Goal: Information Seeking & Learning: Learn about a topic

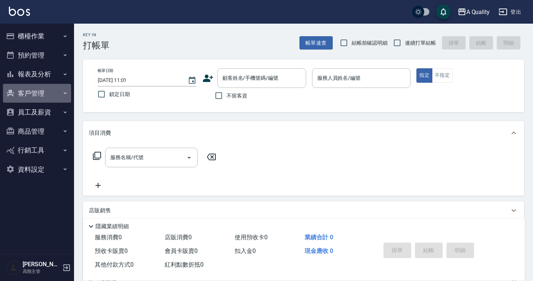
click at [50, 91] on button "客戶管理" at bounding box center [37, 93] width 68 height 19
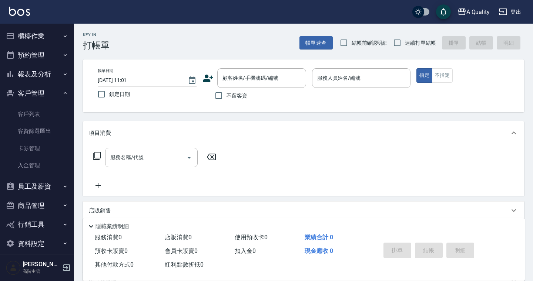
click at [50, 91] on button "客戶管理" at bounding box center [37, 93] width 68 height 19
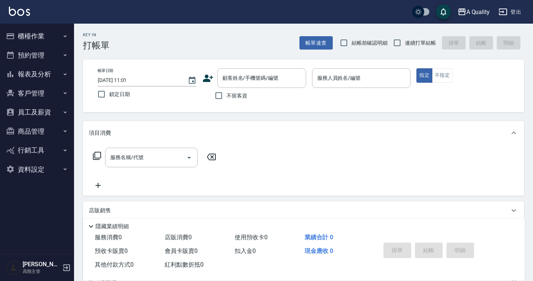
click at [50, 91] on button "客戶管理" at bounding box center [37, 93] width 68 height 19
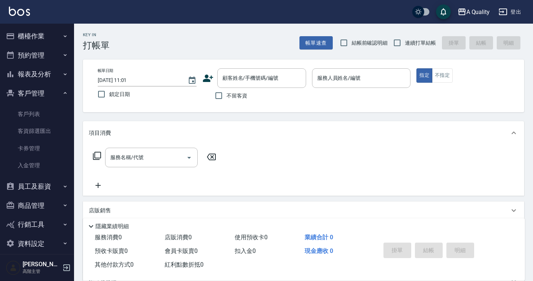
click at [50, 91] on button "客戶管理" at bounding box center [37, 93] width 68 height 19
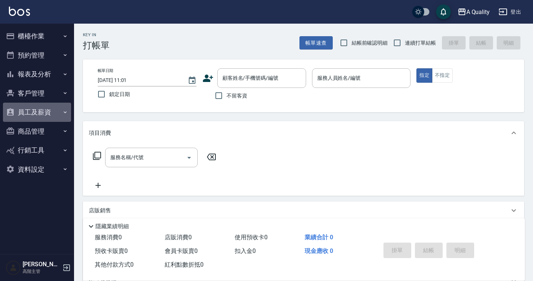
click at [43, 115] on button "員工及薪資" at bounding box center [37, 112] width 68 height 19
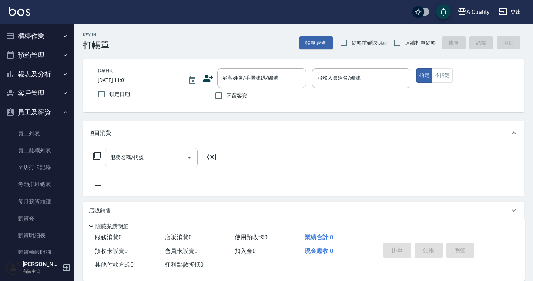
click at [52, 73] on button "報表及分析" at bounding box center [37, 74] width 68 height 19
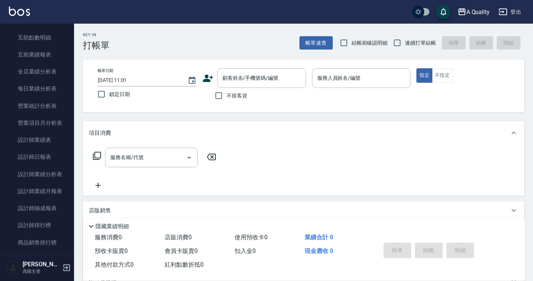
scroll to position [202, 0]
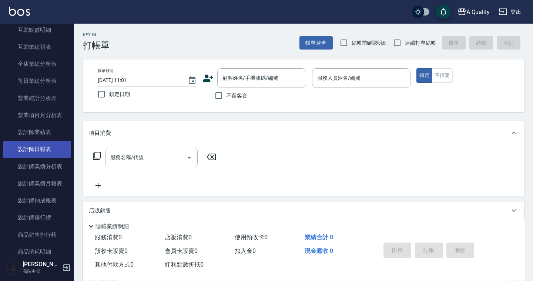
click at [43, 148] on link "設計師日報表" at bounding box center [37, 149] width 68 height 17
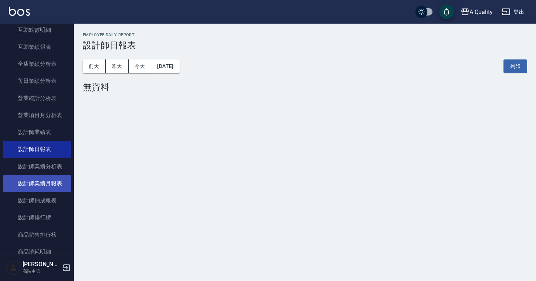
click at [40, 183] on link "設計師業績月報表" at bounding box center [37, 183] width 68 height 17
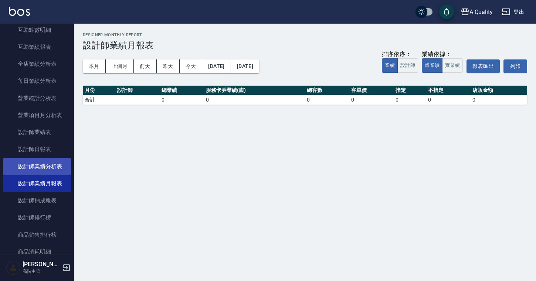
click at [49, 168] on link "設計師業績分析表" at bounding box center [37, 166] width 68 height 17
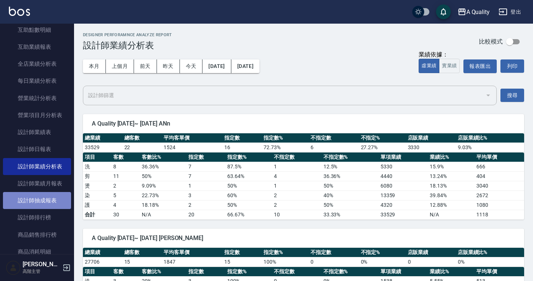
click at [44, 192] on link "設計師抽成報表" at bounding box center [37, 200] width 68 height 17
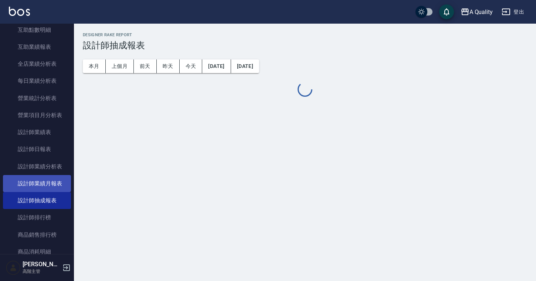
click at [45, 181] on link "設計師業績月報表" at bounding box center [37, 183] width 68 height 17
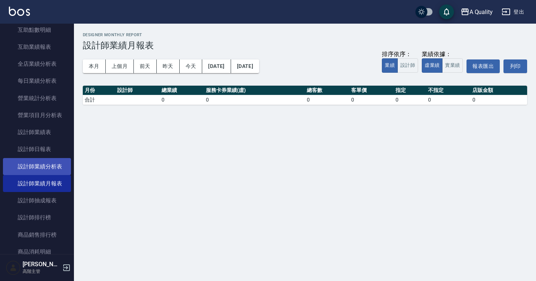
click at [45, 168] on link "設計師業績分析表" at bounding box center [37, 166] width 68 height 17
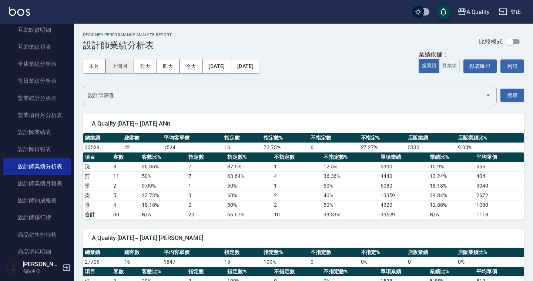
click at [124, 68] on button "上個月" at bounding box center [120, 67] width 28 height 14
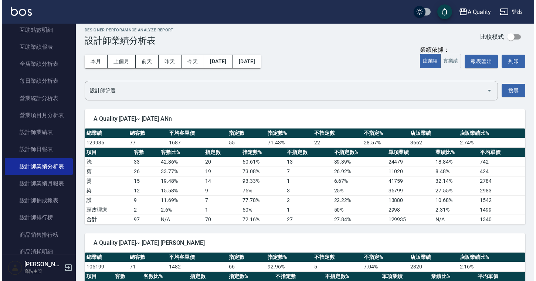
scroll to position [7, 0]
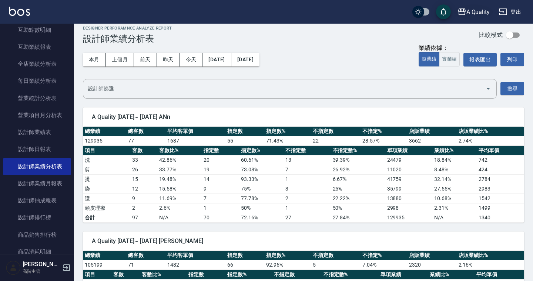
click at [480, 17] on button "A Quality" at bounding box center [473, 11] width 38 height 15
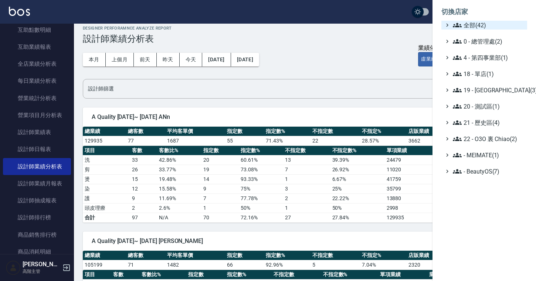
click at [476, 28] on span "全部(42)" at bounding box center [488, 25] width 71 height 9
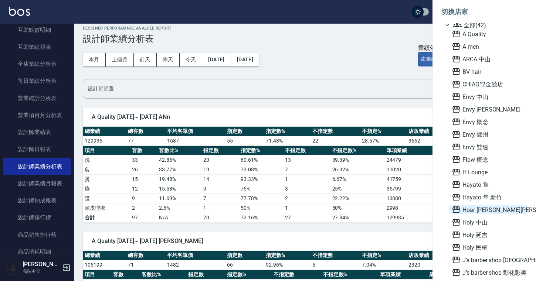
click at [474, 211] on span "Hoar [PERSON_NAME][PERSON_NAME]" at bounding box center [488, 210] width 72 height 9
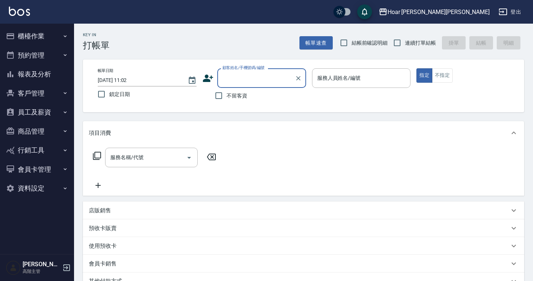
click at [37, 109] on button "員工及薪資" at bounding box center [37, 112] width 68 height 19
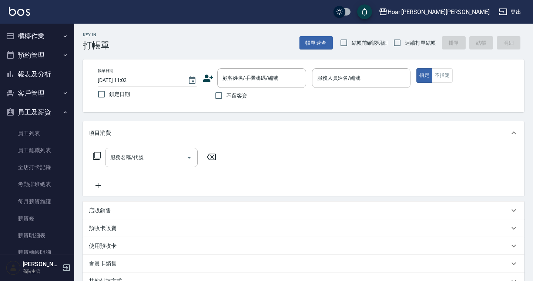
click at [49, 72] on button "報表及分析" at bounding box center [37, 74] width 68 height 19
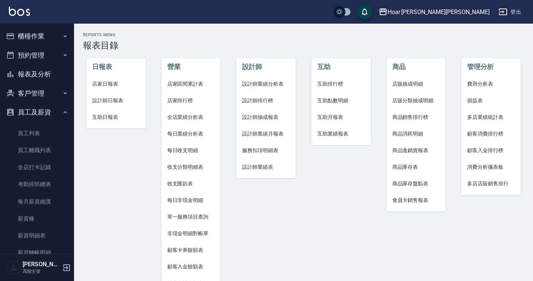
click at [272, 82] on span "設計師業績分析表" at bounding box center [266, 84] width 48 height 8
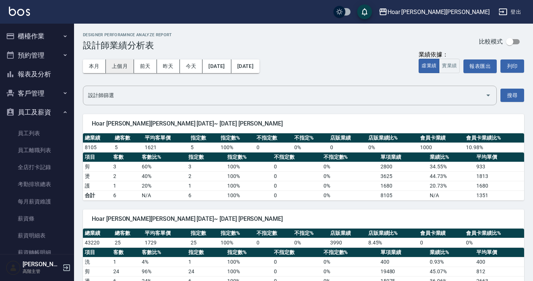
click at [122, 64] on button "上個月" at bounding box center [120, 67] width 28 height 14
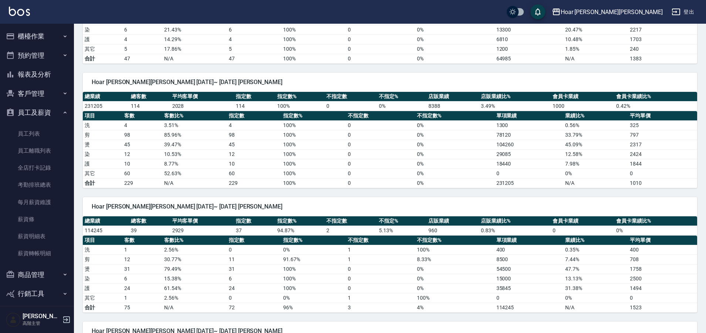
scroll to position [116, 0]
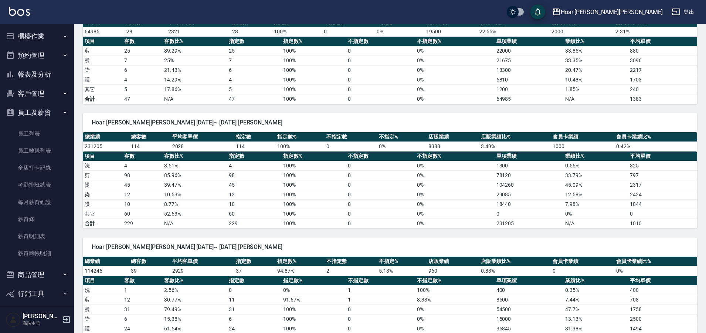
click at [39, 37] on button "櫃檯作業" at bounding box center [37, 36] width 68 height 19
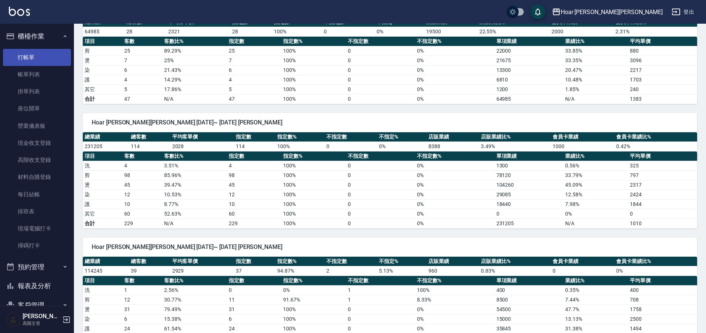
click at [33, 61] on link "打帳單" at bounding box center [37, 57] width 68 height 17
